Goal: Task Accomplishment & Management: Use online tool/utility

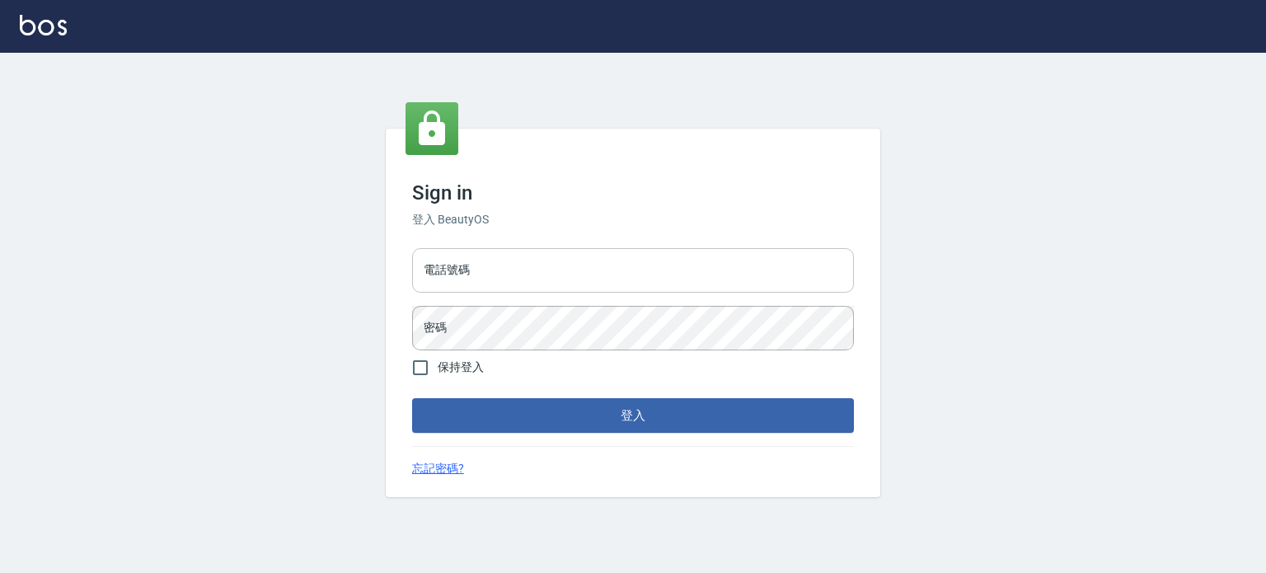
click at [510, 273] on input "電話號碼" at bounding box center [633, 270] width 442 height 45
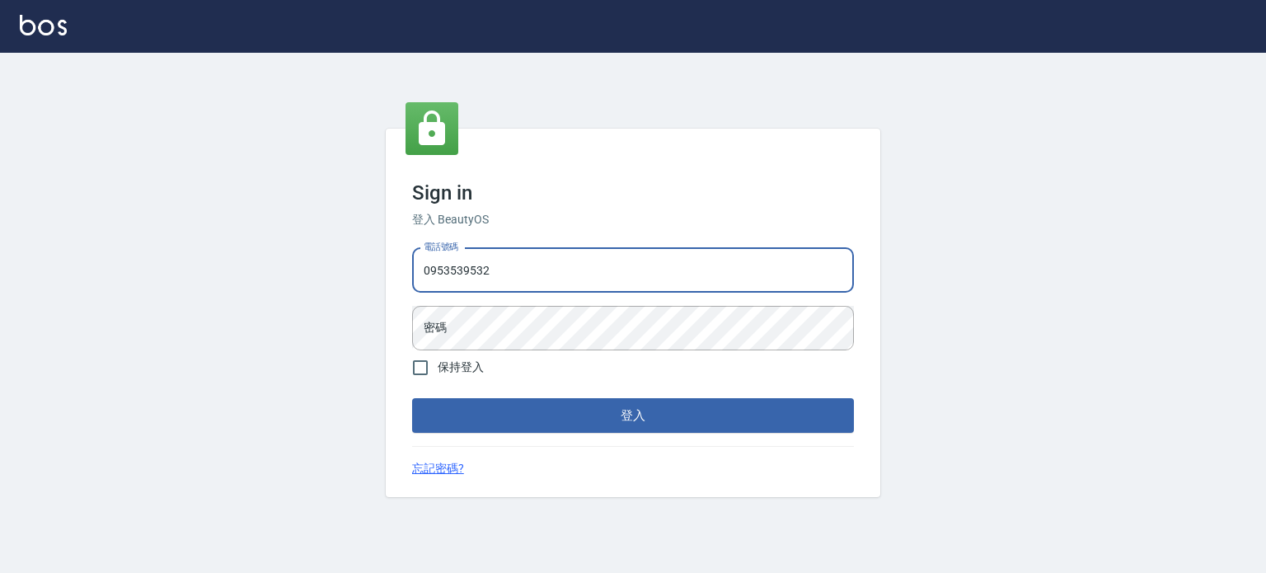
type input "0953539532"
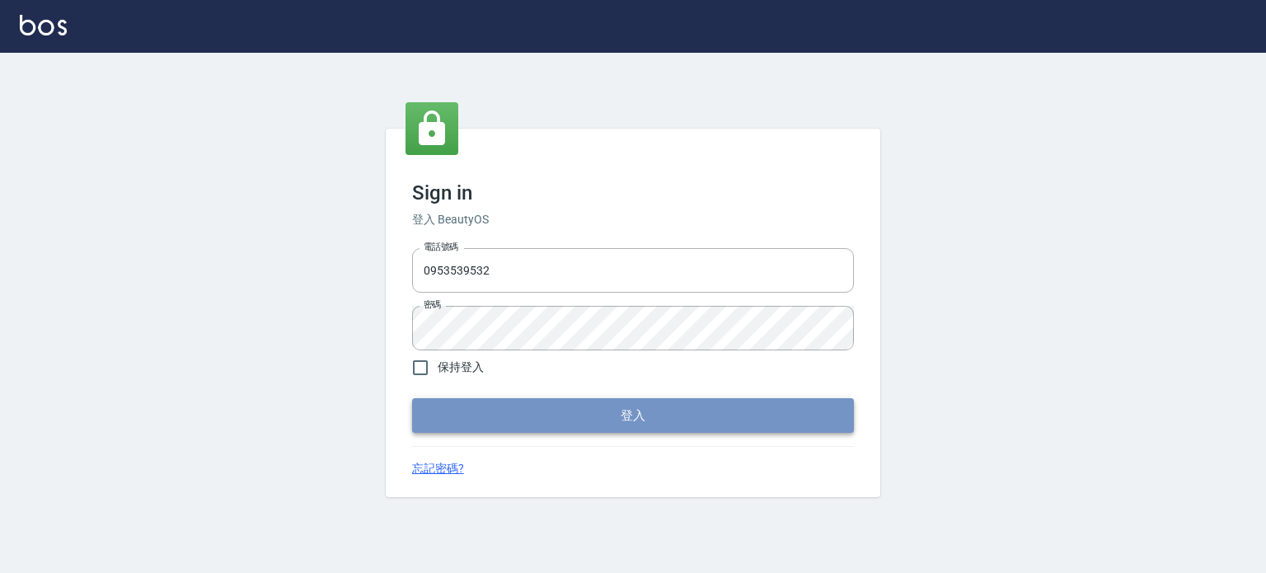
click at [581, 422] on button "登入" at bounding box center [633, 415] width 442 height 35
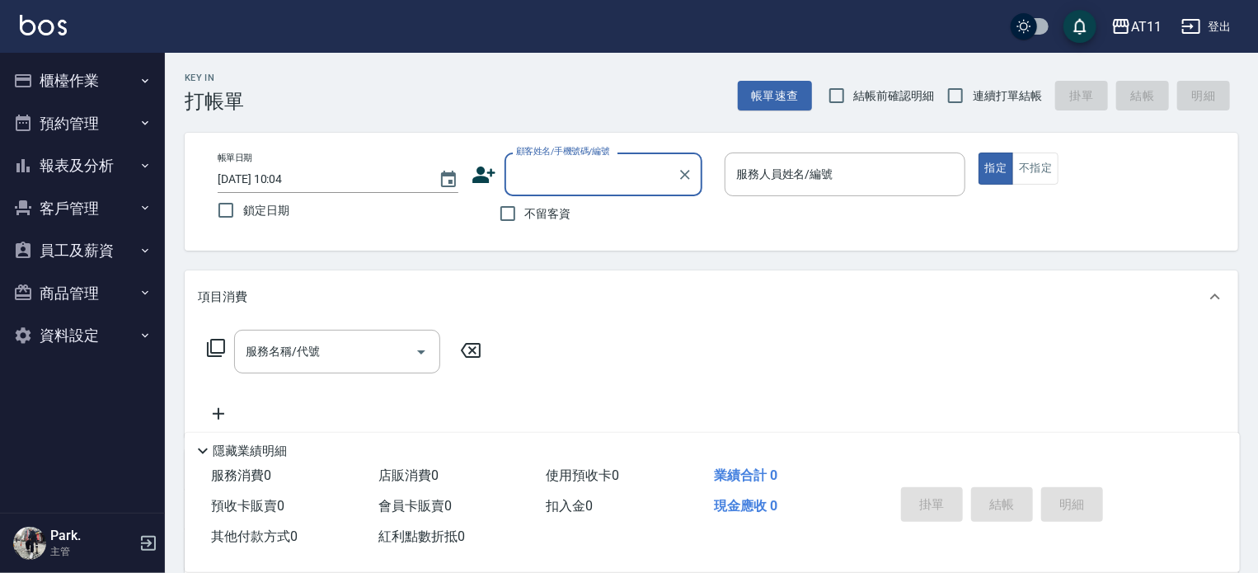
click at [69, 78] on button "櫃檯作業" at bounding box center [83, 80] width 152 height 43
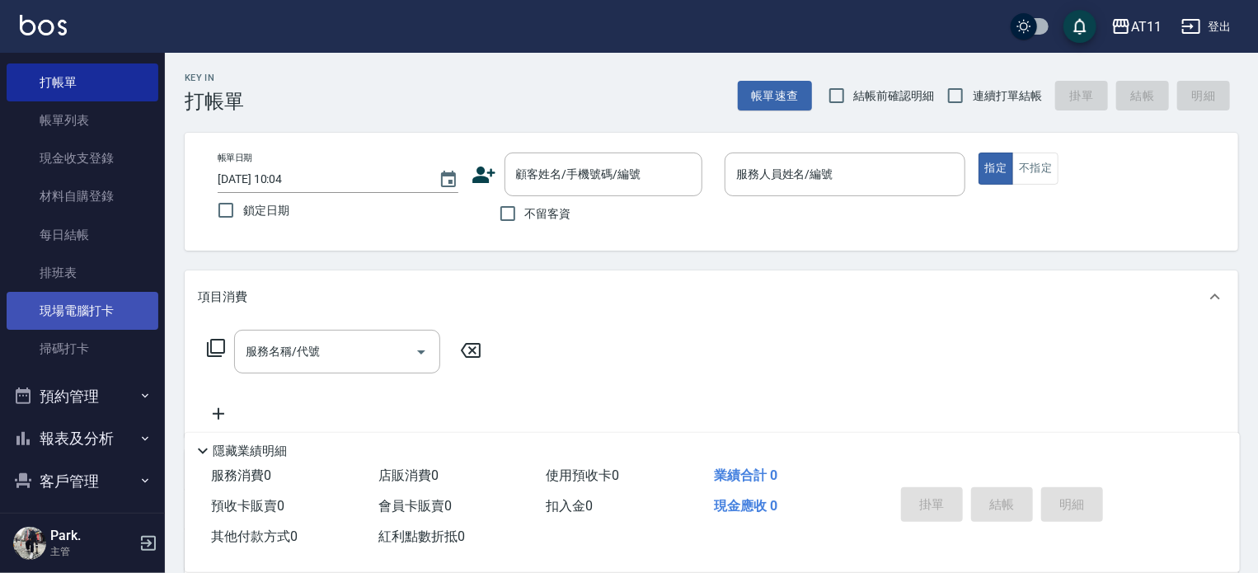
scroll to position [165, 0]
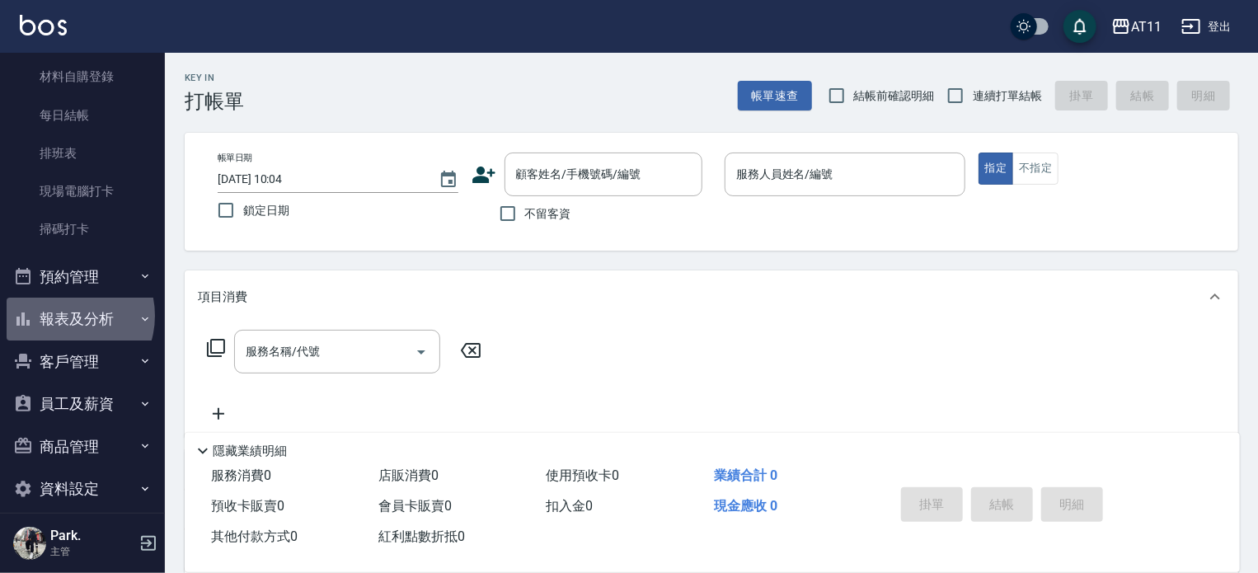
click at [65, 316] on button "報表及分析" at bounding box center [83, 319] width 152 height 43
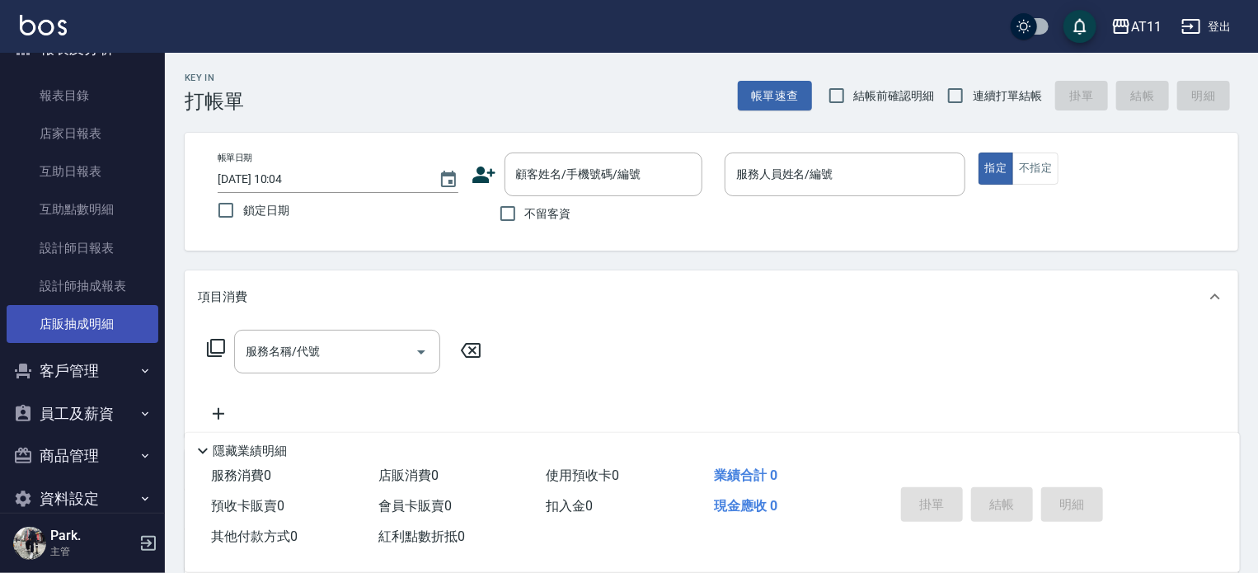
scroll to position [436, 0]
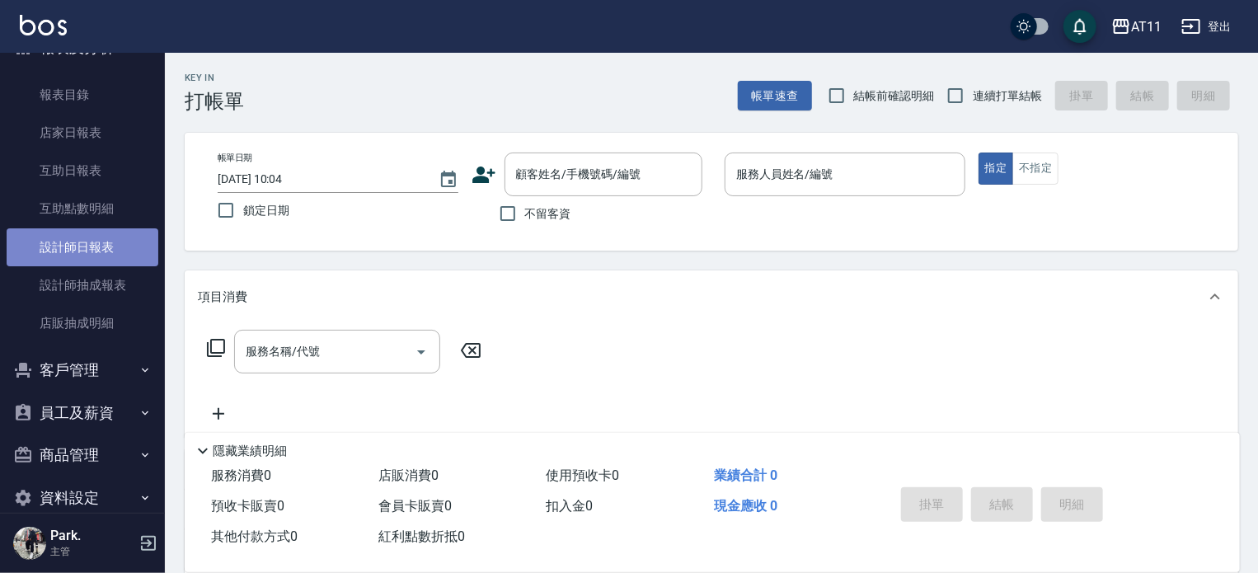
click at [83, 250] on link "設計師日報表" at bounding box center [83, 247] width 152 height 38
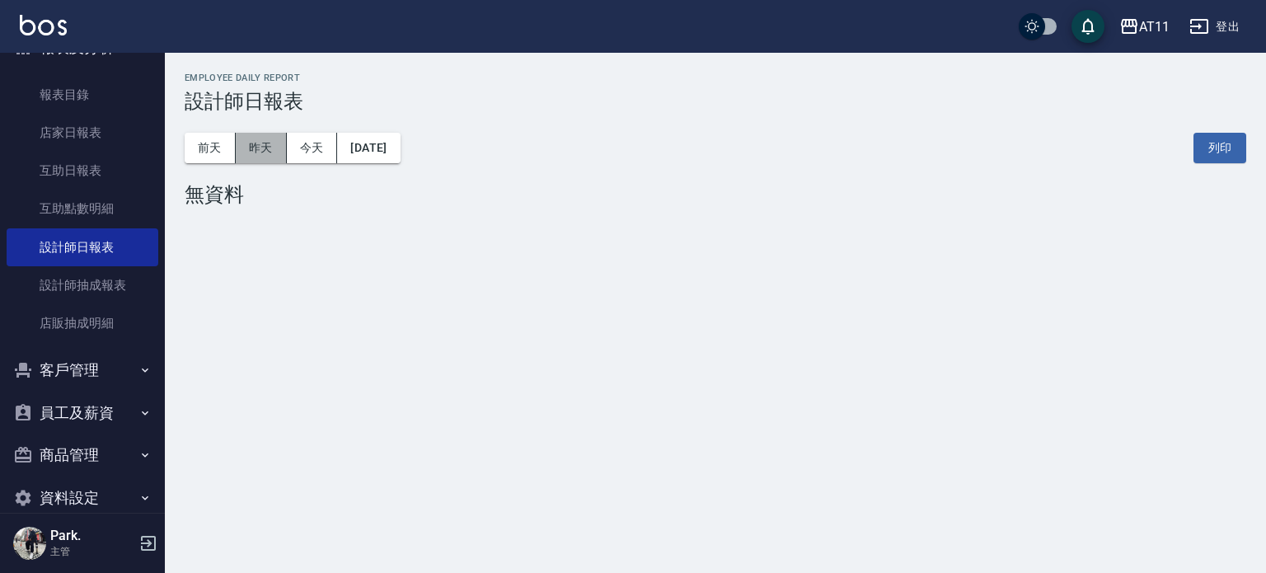
click at [264, 157] on button "昨天" at bounding box center [261, 148] width 51 height 31
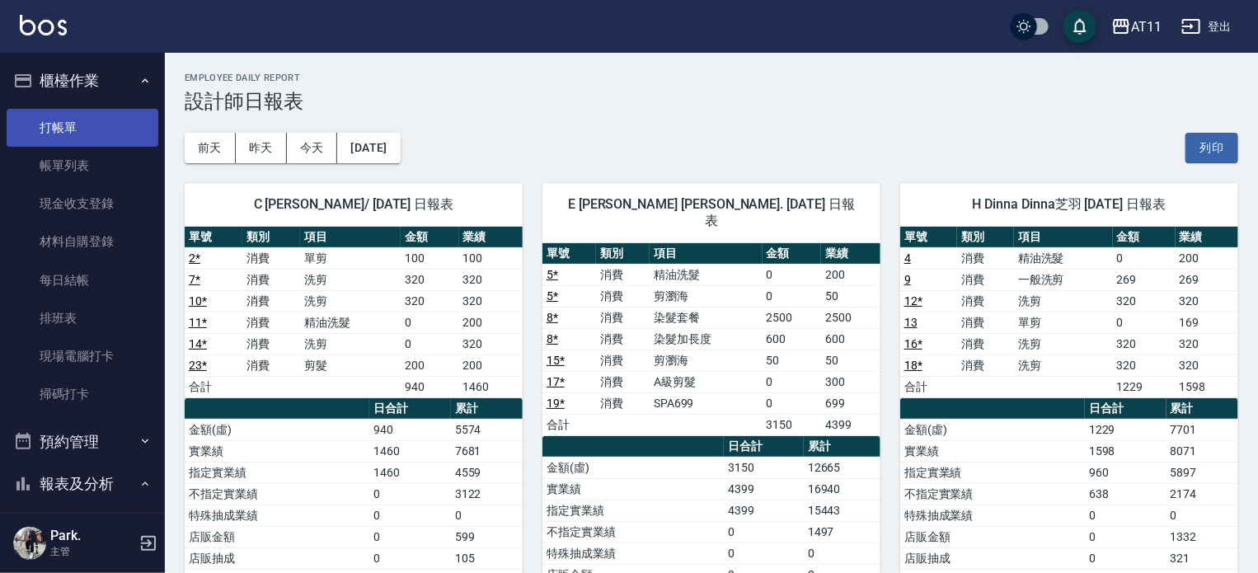
click at [62, 130] on link "打帳單" at bounding box center [83, 128] width 152 height 38
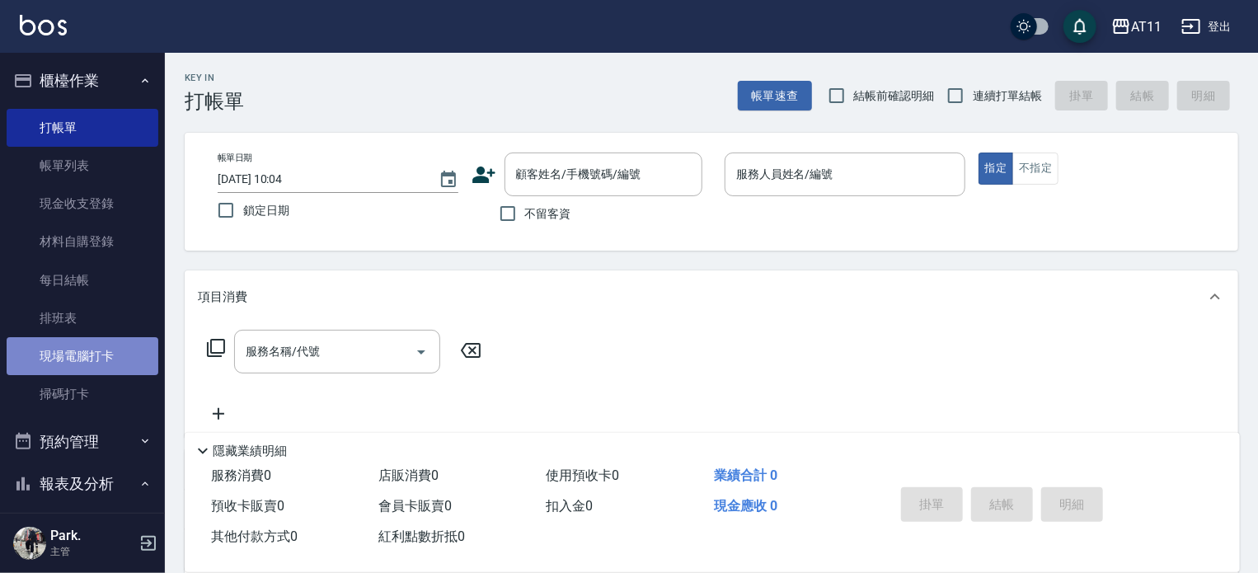
click at [94, 352] on link "現場電腦打卡" at bounding box center [83, 356] width 152 height 38
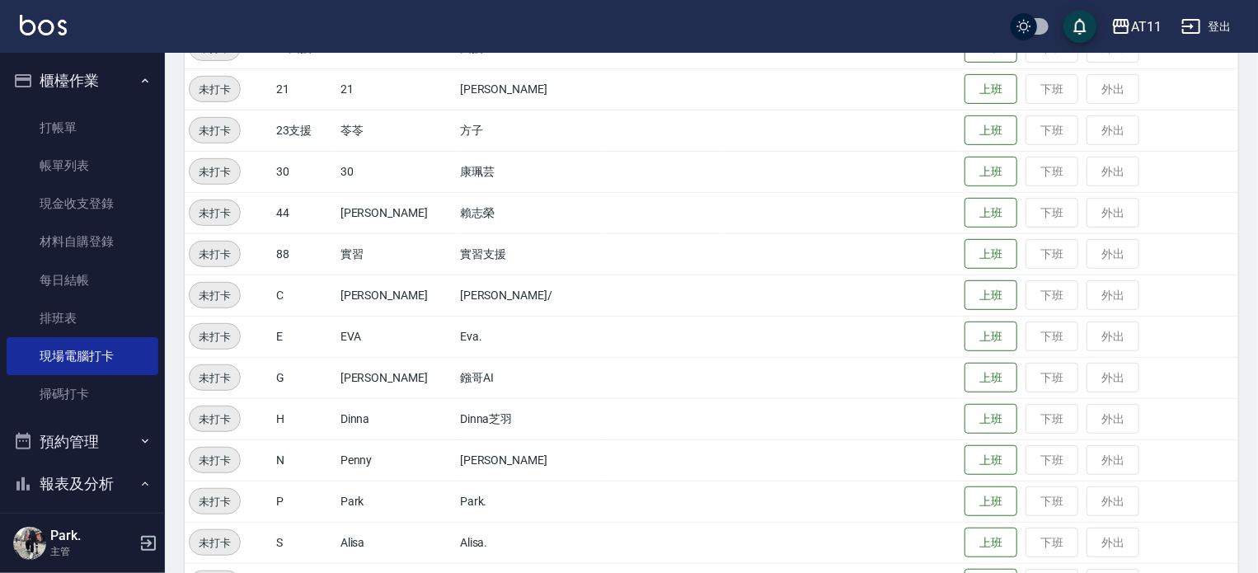
scroll to position [412, 0]
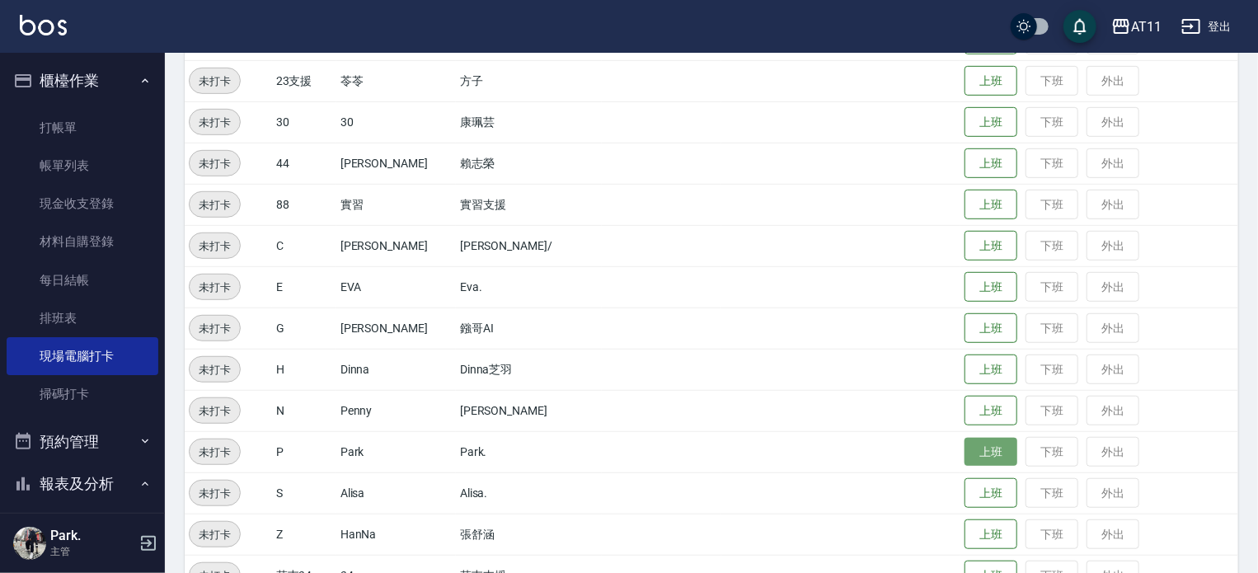
click at [989, 448] on button "上班" at bounding box center [991, 452] width 53 height 29
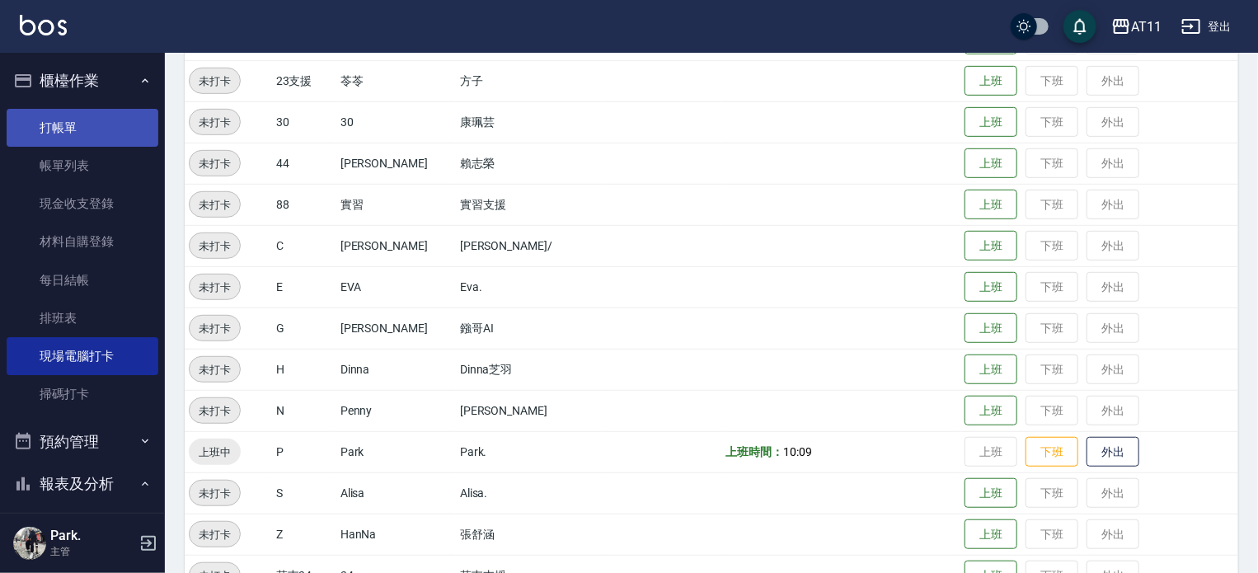
click at [80, 128] on link "打帳單" at bounding box center [83, 128] width 152 height 38
